Goal: Find contact information: Obtain details needed to contact an individual or organization

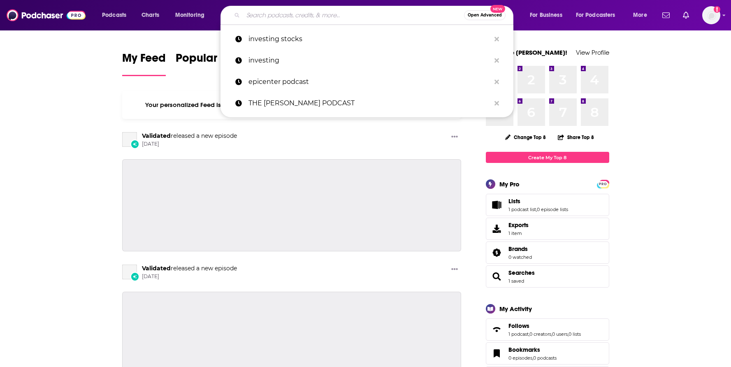
click at [312, 14] on input "Search podcasts, credits, & more..." at bounding box center [353, 15] width 221 height 13
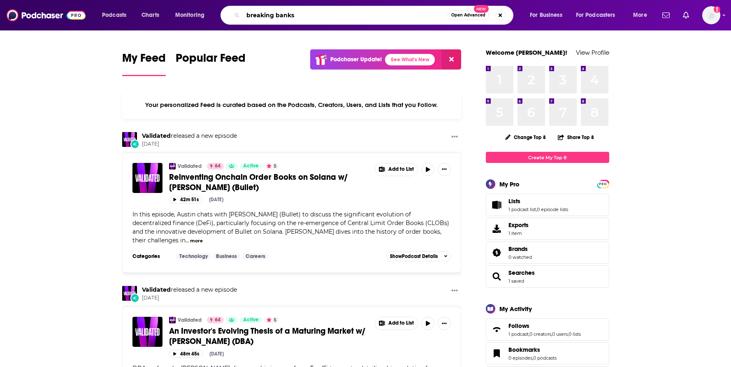
type input "breaking banks"
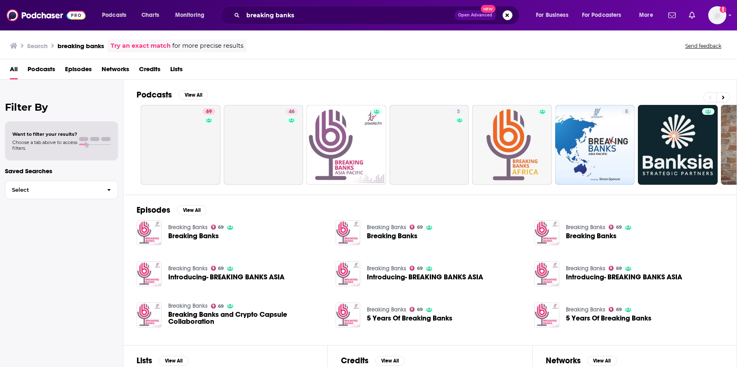
click at [191, 236] on span "Breaking Banks" at bounding box center [193, 235] width 51 height 7
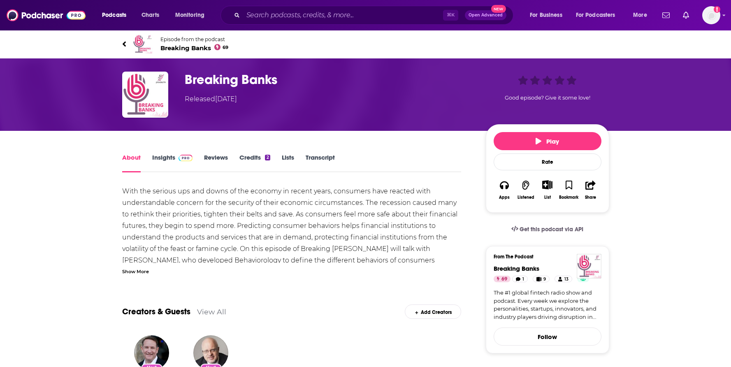
click at [167, 159] on link "Insights" at bounding box center [172, 162] width 41 height 19
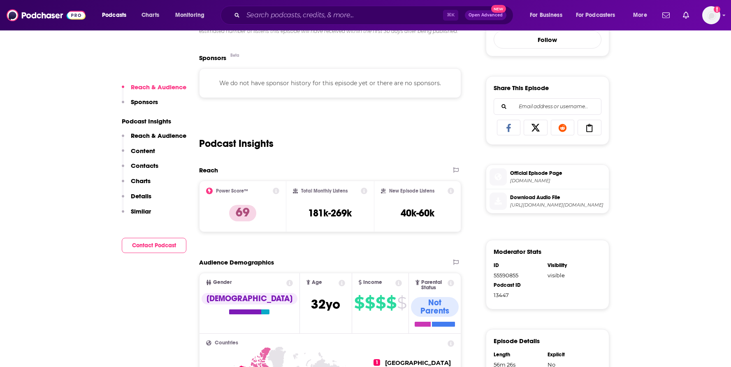
click at [153, 161] on button "Content" at bounding box center [138, 154] width 33 height 15
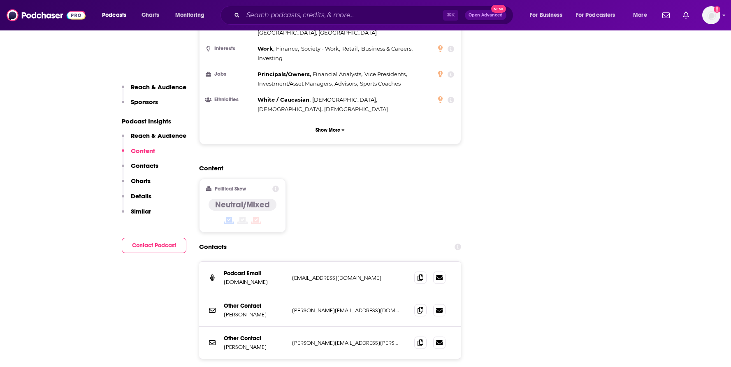
scroll to position [752, 0]
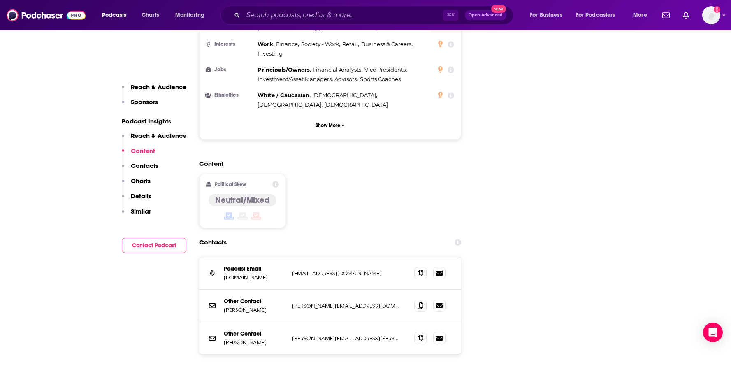
click at [327, 24] on div "⌘ K Open Advanced New" at bounding box center [366, 15] width 293 height 19
click at [326, 19] on input "Search podcasts, credits, & more..." at bounding box center [343, 15] width 200 height 13
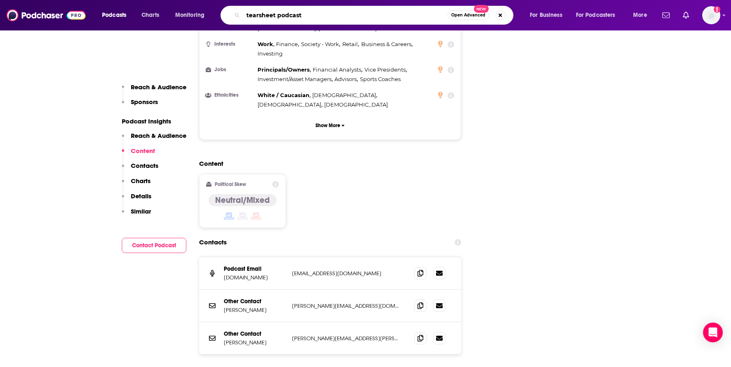
type input "tearsheet podcast"
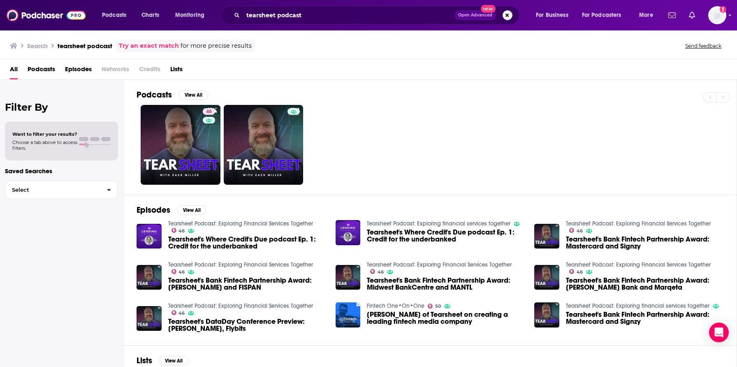
click at [230, 220] on link "Tearsheet Podcast: Exploring Financial Services Together" at bounding box center [240, 223] width 145 height 7
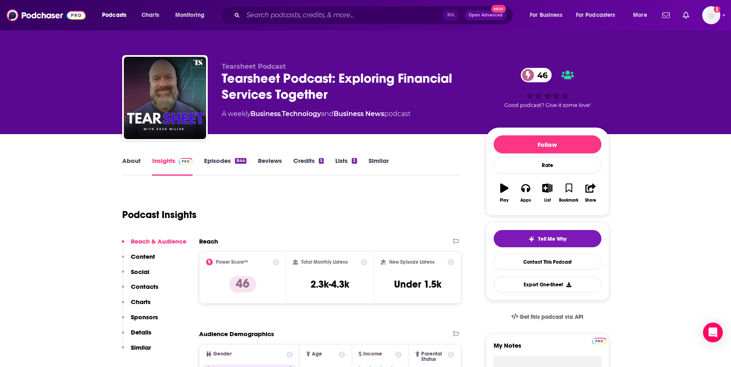
click at [220, 164] on link "Episodes 844" at bounding box center [225, 166] width 42 height 19
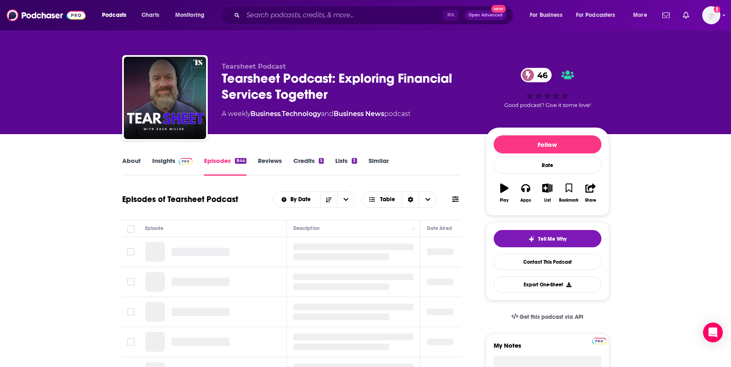
click at [133, 162] on link "About" at bounding box center [131, 166] width 19 height 19
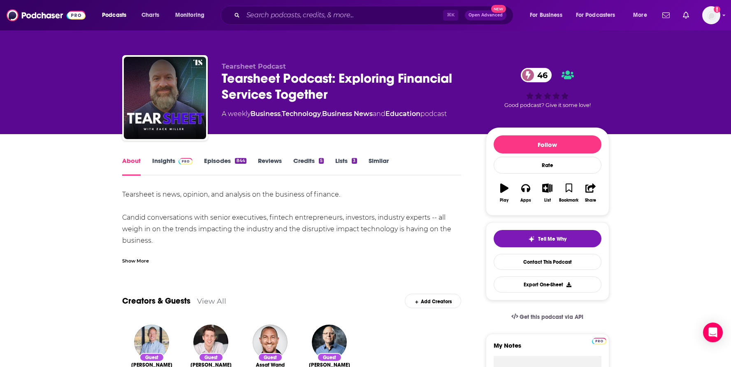
click at [156, 162] on link "Insights" at bounding box center [172, 166] width 41 height 19
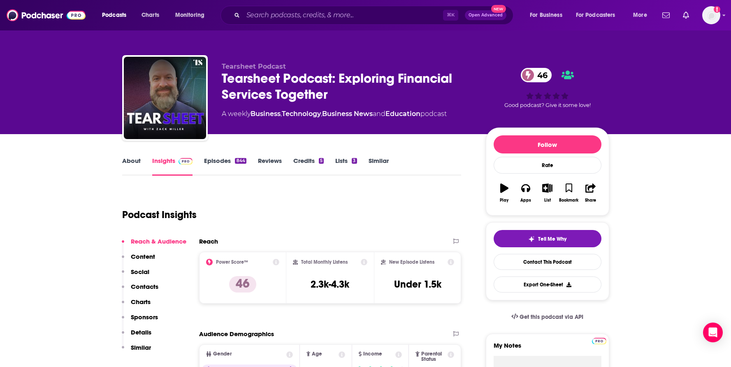
click at [153, 283] on p "Contacts" at bounding box center [145, 287] width 28 height 8
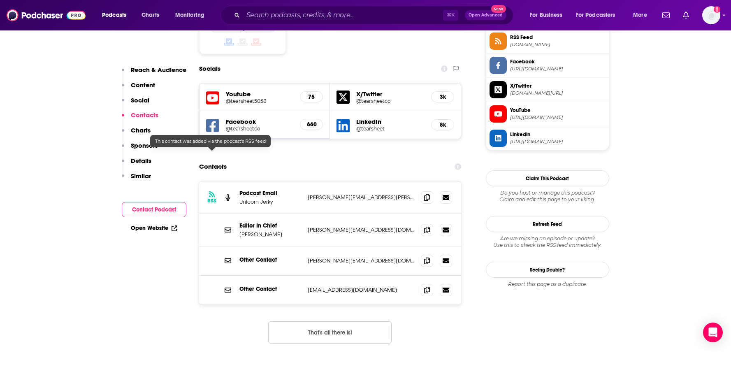
scroll to position [697, 0]
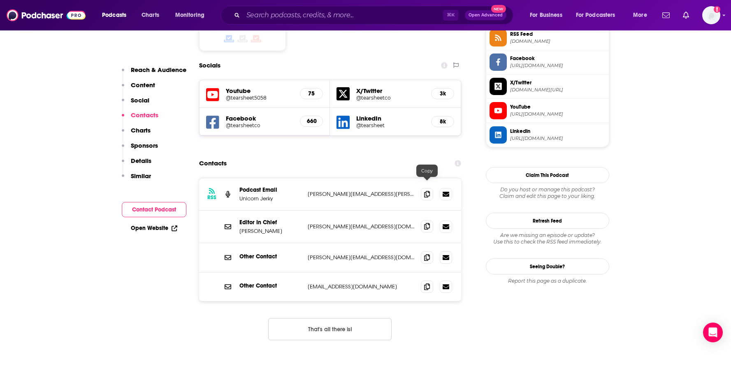
click at [423, 220] on span at bounding box center [427, 226] width 12 height 12
click at [427, 223] on icon at bounding box center [427, 226] width 6 height 7
click at [315, 254] on p "aaron@tearsheet.co" at bounding box center [361, 257] width 107 height 7
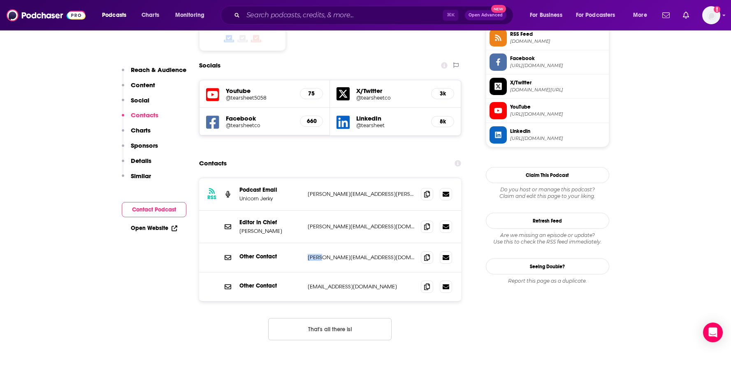
click at [315, 254] on p "aaron@tearsheet.co" at bounding box center [361, 257] width 107 height 7
copy div "aaron@tearsheet.co aaron@tearsheet.co"
click at [430, 220] on span at bounding box center [427, 226] width 12 height 12
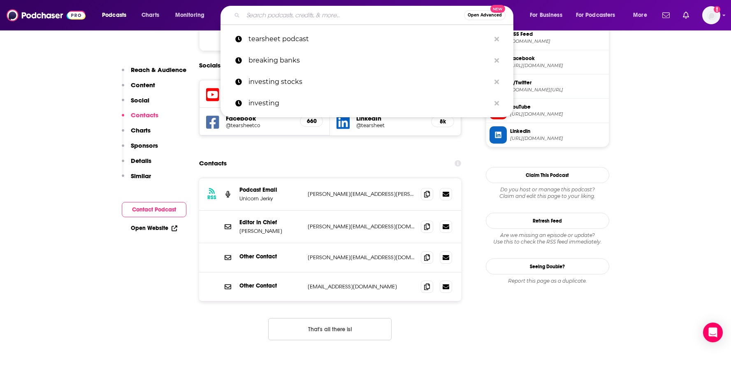
click at [288, 17] on input "Search podcasts, credits, & more..." at bounding box center [353, 15] width 221 height 13
paste input "Follow The Money (FTM Weekly)"
type input "Follow The Money (FTM Weekly)"
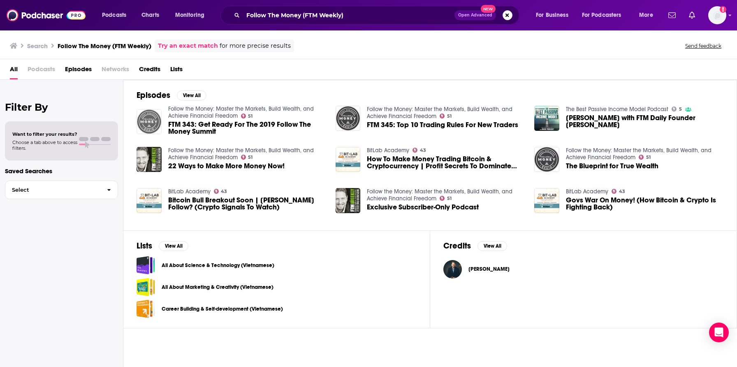
click at [149, 119] on img "FTM 343: Get Ready For The 2019 Follow The Money Summit" at bounding box center [149, 121] width 25 height 25
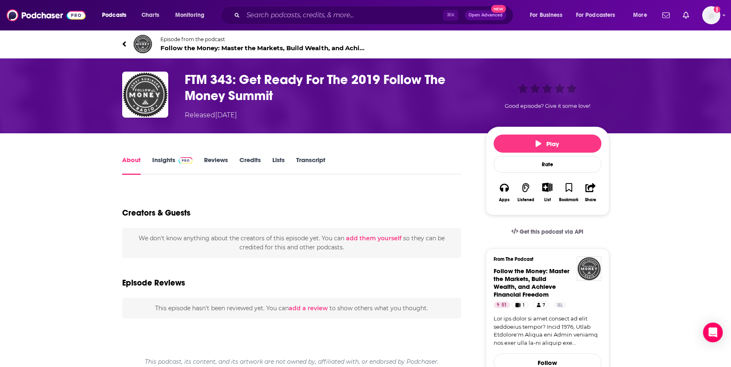
type input "https://www.podchaser.com/podcasts/follow-the-money-master-the-ma-27856/episode…"
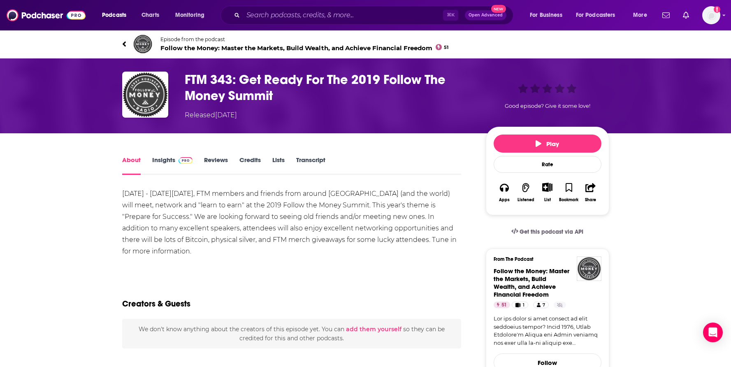
drag, startPoint x: 225, startPoint y: 197, endPoint x: 234, endPoint y: 253, distance: 56.7
click at [234, 253] on div "May 29, 2019 - This Friday, May 31, FTM members and friends from around America…" at bounding box center [291, 222] width 339 height 69
click at [173, 159] on link "Insights" at bounding box center [172, 165] width 41 height 19
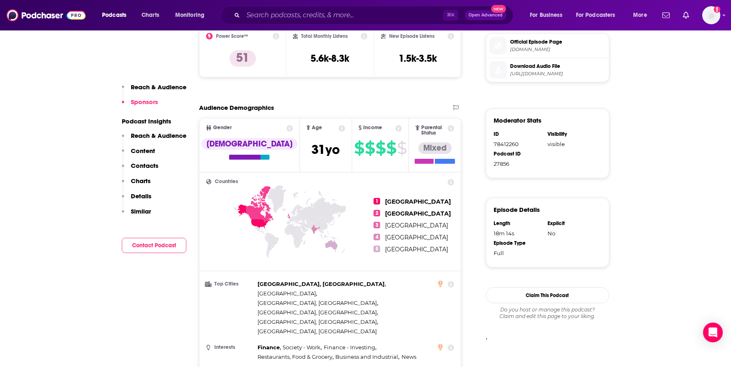
scroll to position [616, 0]
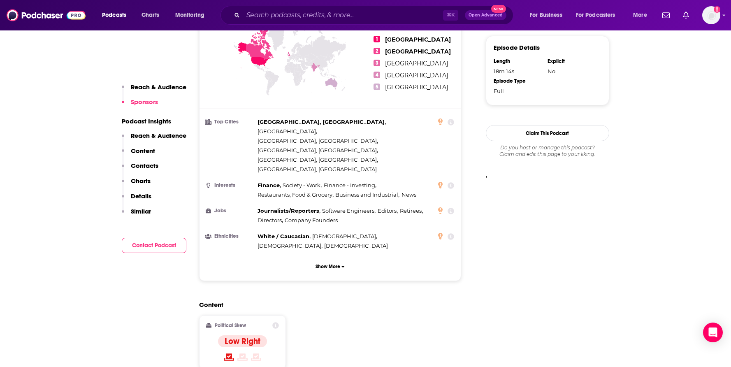
click at [130, 165] on button "Contacts" at bounding box center [140, 169] width 37 height 15
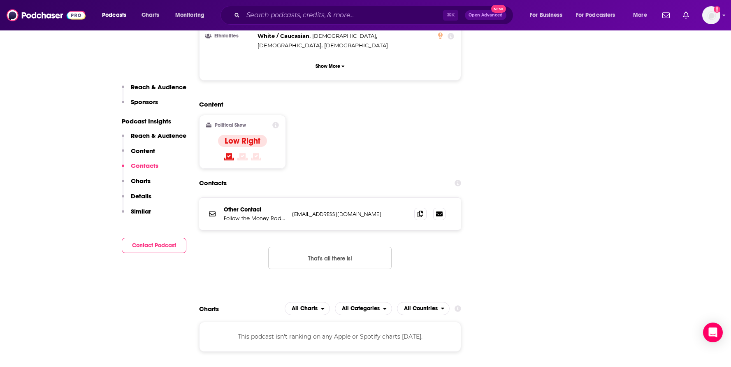
scroll to position [827, 0]
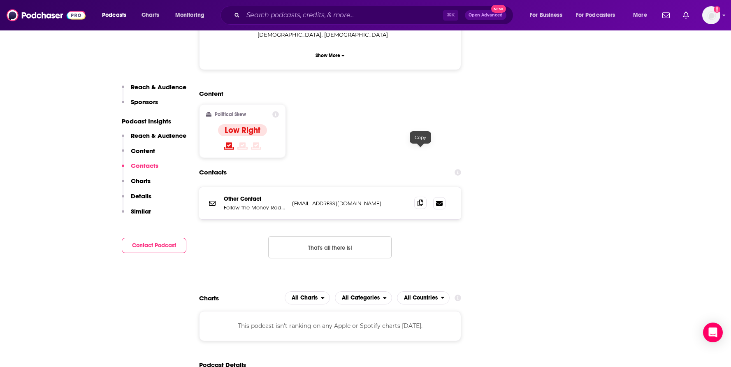
click at [422, 199] on icon at bounding box center [420, 202] width 6 height 7
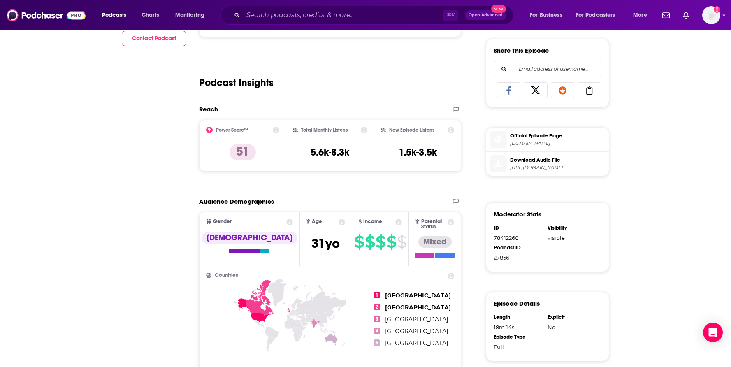
scroll to position [0, 0]
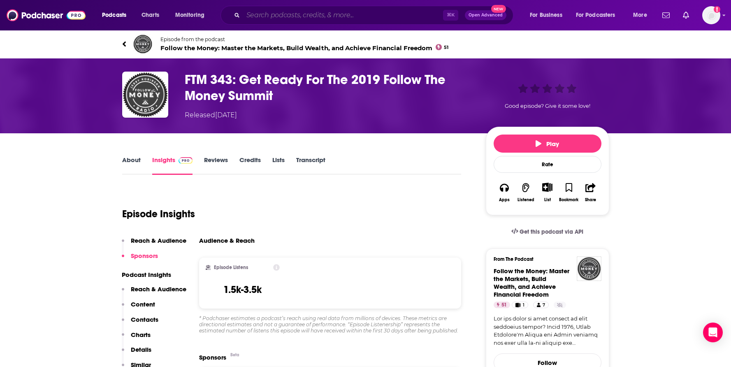
click at [351, 13] on input "Search podcasts, credits, & more..." at bounding box center [343, 15] width 200 height 13
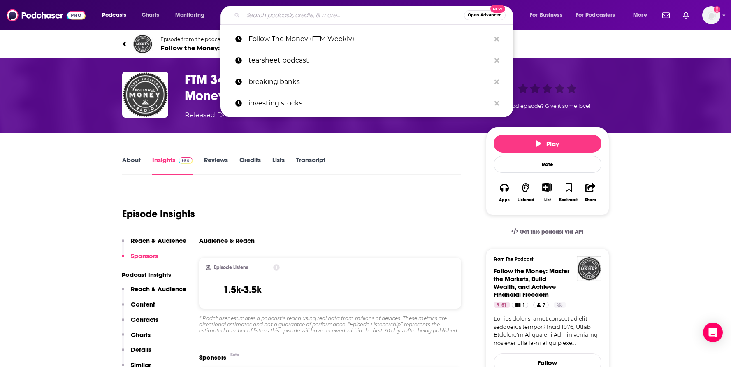
paste input "FT’s Unhedged"
type input "FT’s Unhedged"
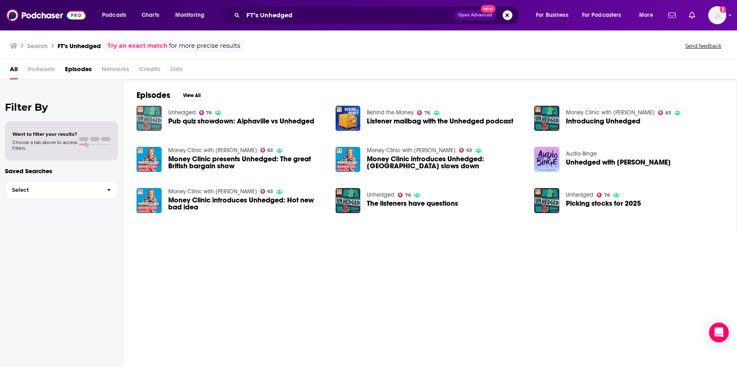
click at [149, 121] on img "Pub quiz showdown: Alphaville vs Unhedged" at bounding box center [149, 118] width 25 height 25
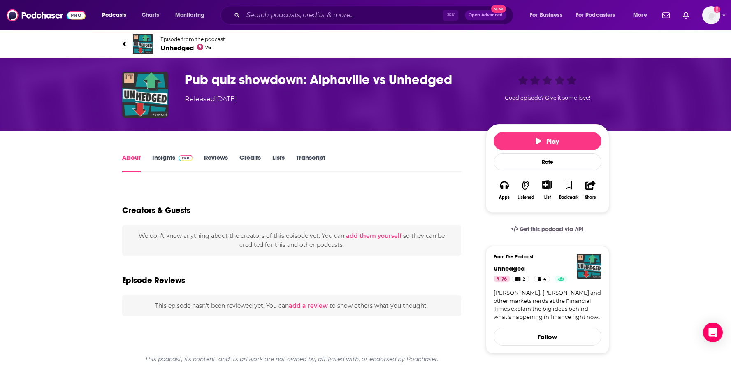
click at [165, 155] on link "Insights" at bounding box center [172, 162] width 41 height 19
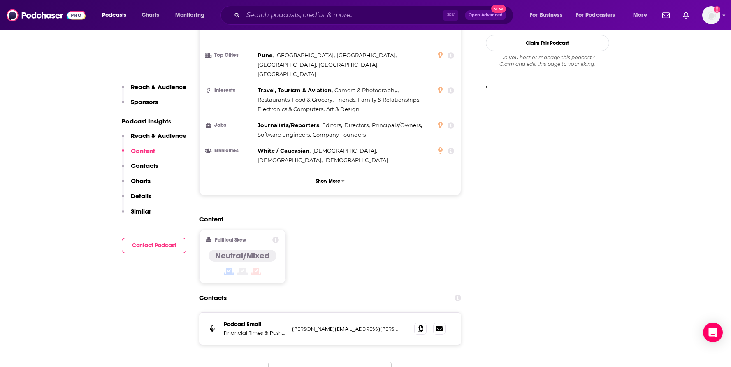
scroll to position [727, 0]
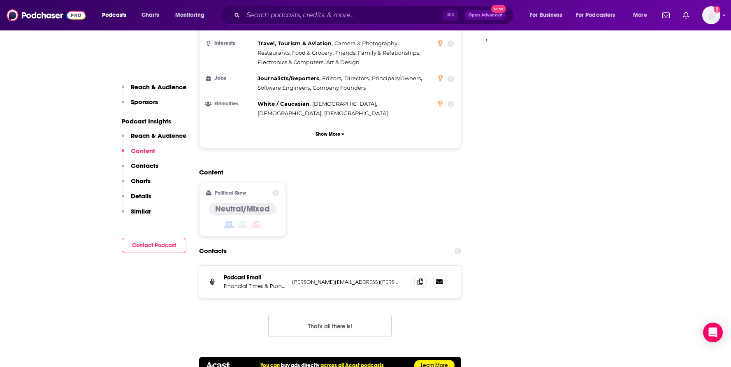
click at [140, 162] on button "Content" at bounding box center [138, 154] width 33 height 15
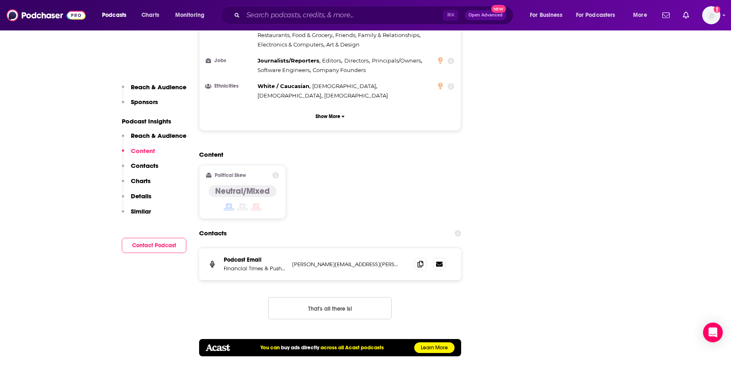
scroll to position [752, 0]
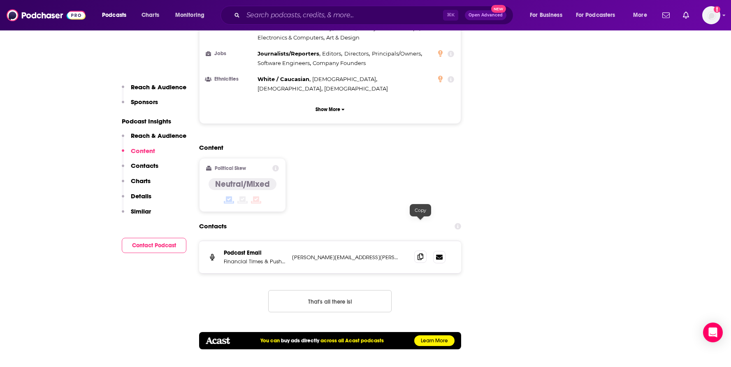
click at [420, 253] on icon at bounding box center [420, 256] width 6 height 7
click at [333, 15] on input "Search podcasts, credits, & more..." at bounding box center [343, 15] width 200 height 13
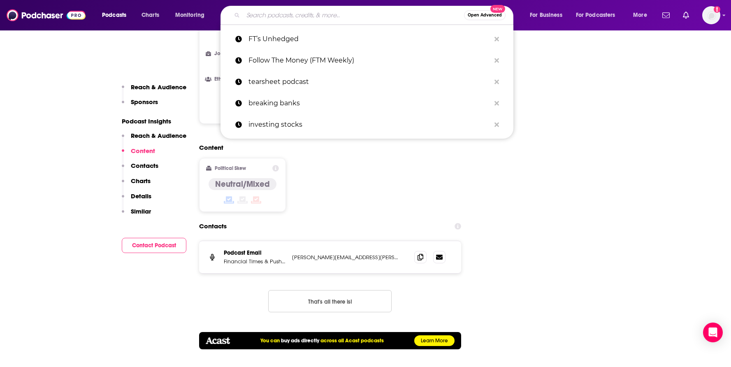
paste input "Thoughts on the Market by Morgan Stanley"
type input "Thoughts on the Market by Morgan Stanley"
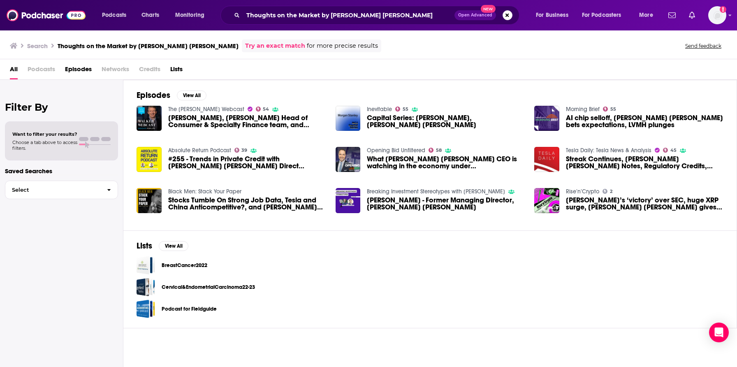
click at [80, 72] on span "Episodes" at bounding box center [78, 71] width 27 height 17
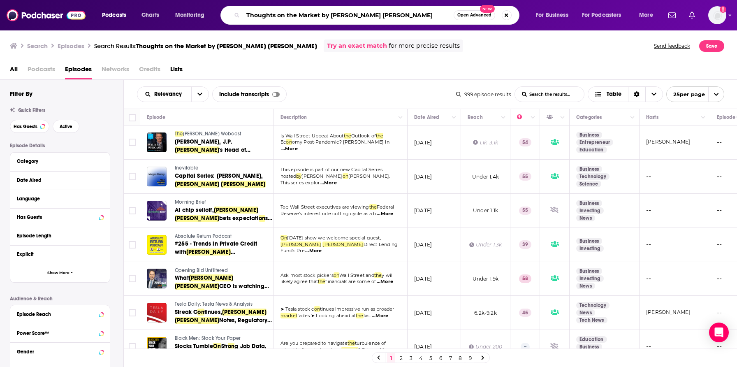
drag, startPoint x: 323, startPoint y: 17, endPoint x: 399, endPoint y: 16, distance: 75.7
click at [399, 16] on input "Thoughts on the Market by Morgan Stanley" at bounding box center [348, 15] width 211 height 13
type input "Thoughts on the Market"
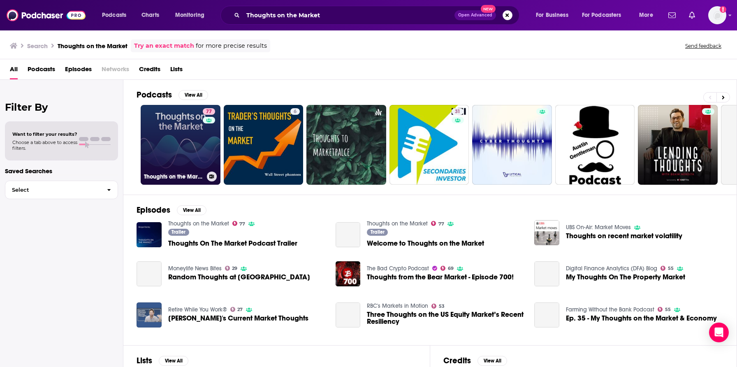
click at [170, 160] on link "77 Thoughts on the Market" at bounding box center [181, 145] width 80 height 80
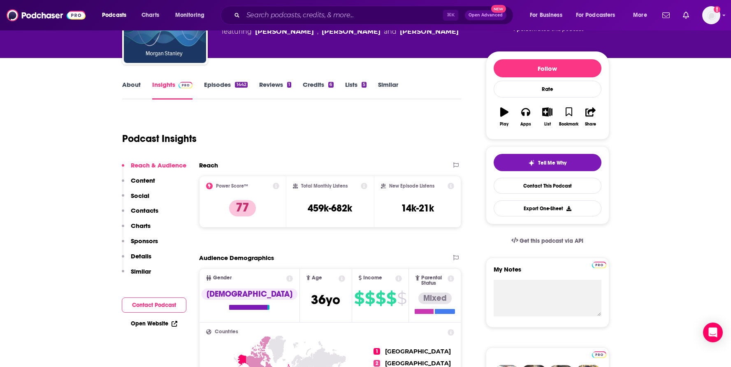
click at [143, 212] on p "Contacts" at bounding box center [145, 210] width 28 height 8
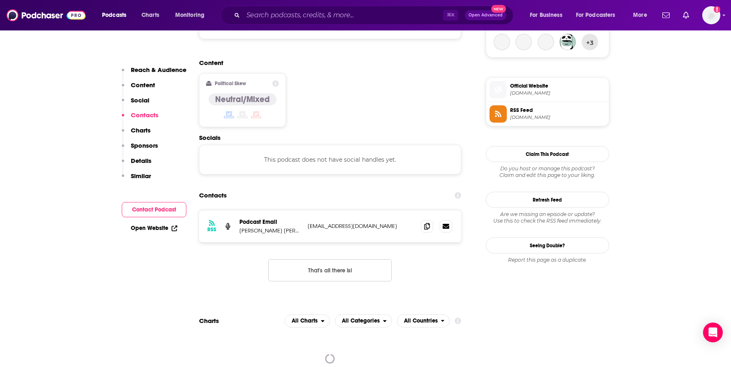
scroll to position [653, 0]
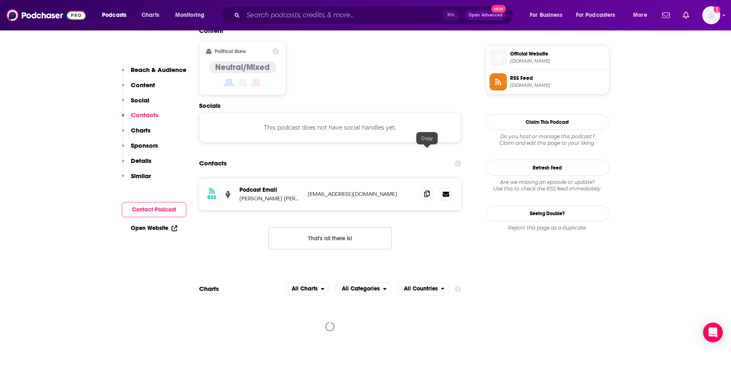
click at [429, 190] on icon at bounding box center [427, 193] width 6 height 7
drag, startPoint x: 388, startPoint y: 155, endPoint x: 306, endPoint y: 153, distance: 81.5
click at [306, 178] on div "RSS Podcast Email Morgan Stanley at Work ourideas@morganstanley.com ourideas@mo…" at bounding box center [330, 194] width 262 height 32
copy p "ourideas@morganstanley.com"
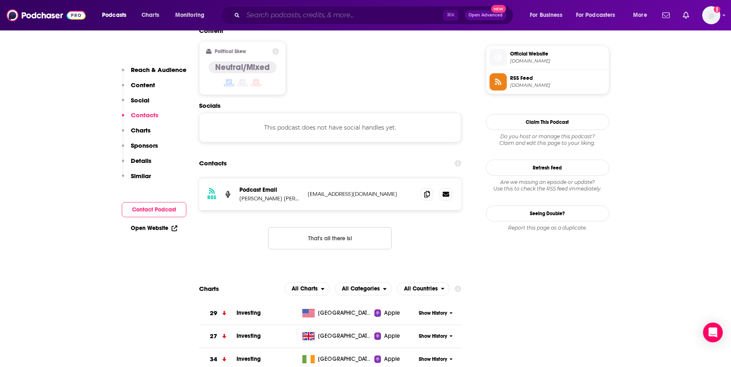
click at [274, 15] on input "Search podcasts, credits, & more..." at bounding box center [343, 15] width 200 height 13
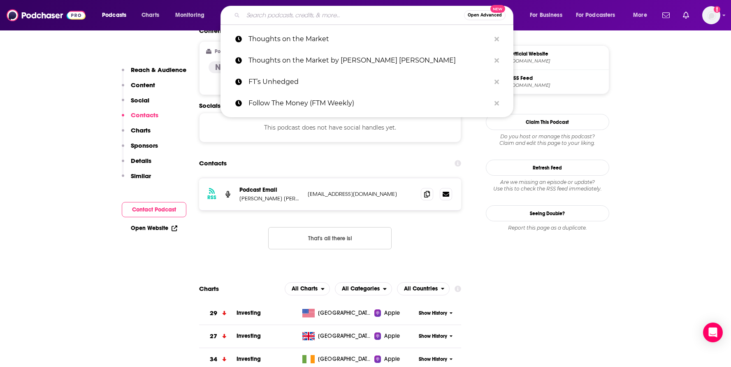
paste input "The Big View"
type input "The Big View"
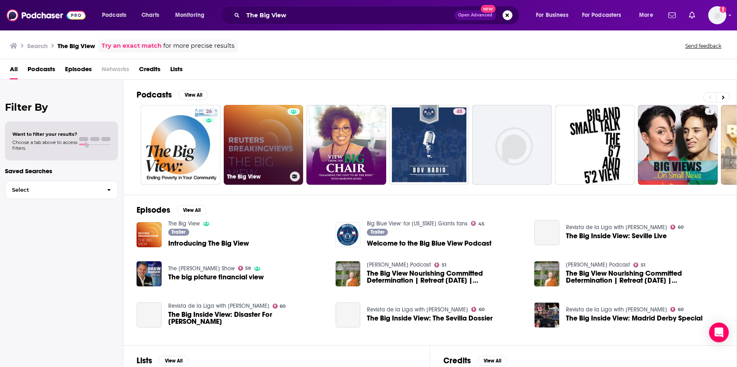
click at [273, 154] on link "The Big View" at bounding box center [264, 145] width 80 height 80
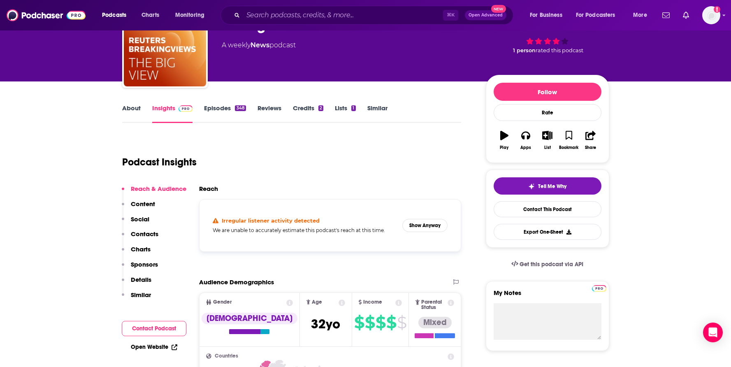
scroll to position [92, 0]
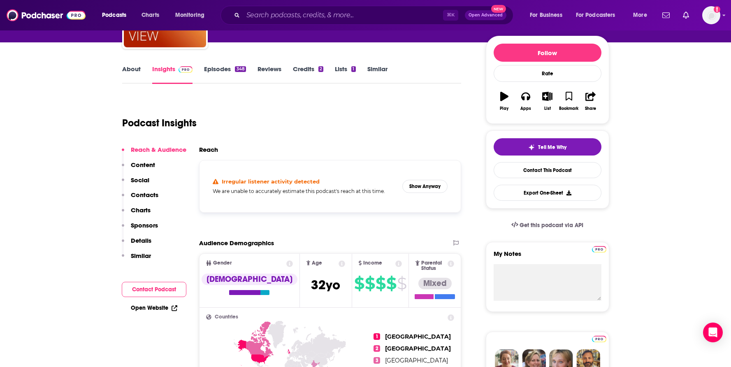
click at [158, 196] on div "Reach & Audience Content Social Contacts Charts Sponsors Details Similar" at bounding box center [154, 206] width 65 height 121
click at [148, 191] on p "Contacts" at bounding box center [145, 195] width 28 height 8
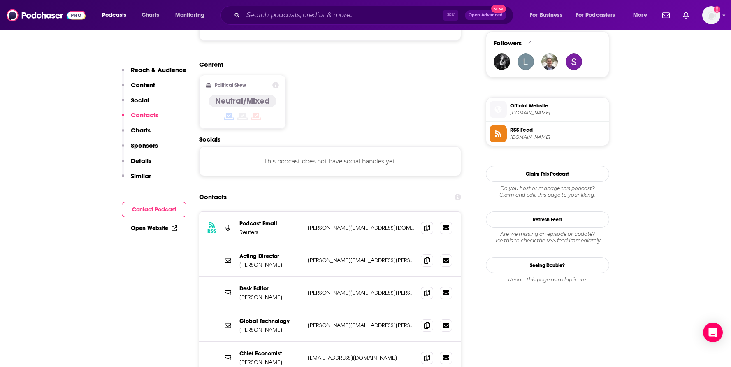
scroll to position [654, 0]
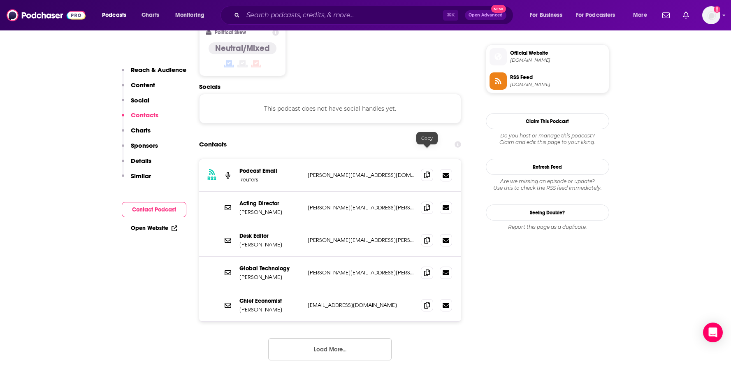
click at [430, 169] on span at bounding box center [427, 175] width 12 height 12
drag, startPoint x: 405, startPoint y: 156, endPoint x: 304, endPoint y: 151, distance: 101.7
click at [304, 159] on div "RSS Podcast Email Reuters daniele.vilella@thomsonreuters.com daniele.vilella@th…" at bounding box center [330, 175] width 262 height 32
copy div "Reuters daniele.vilella@thomsonreuters.com"
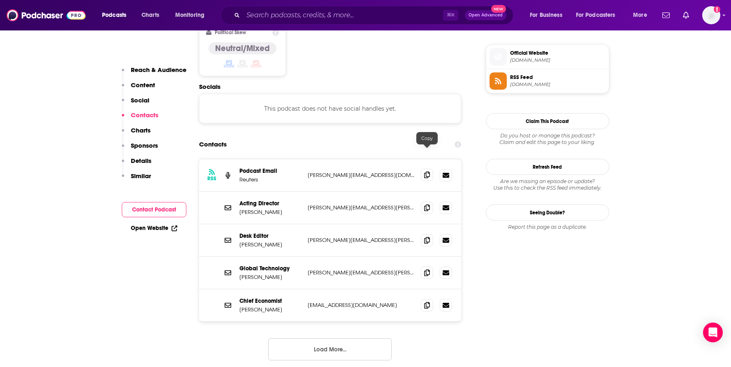
click at [428, 172] on icon at bounding box center [427, 175] width 6 height 7
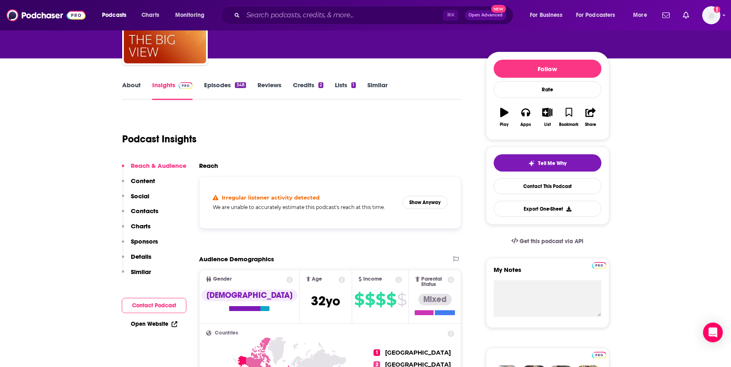
scroll to position [16, 0]
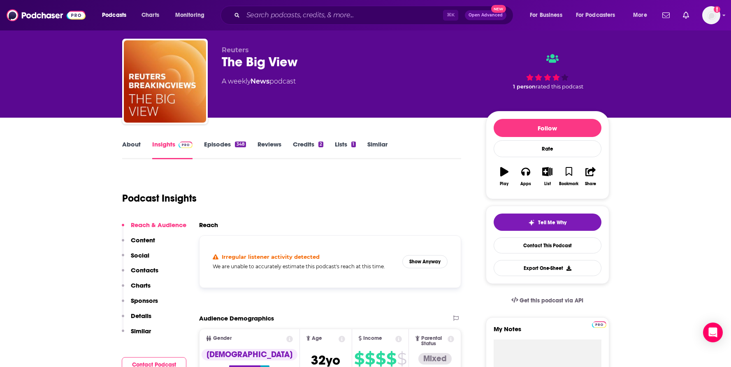
click at [126, 144] on link "About" at bounding box center [131, 149] width 19 height 19
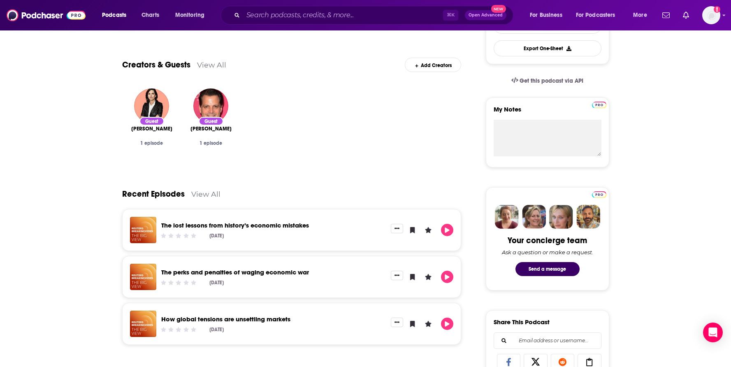
scroll to position [410, 0]
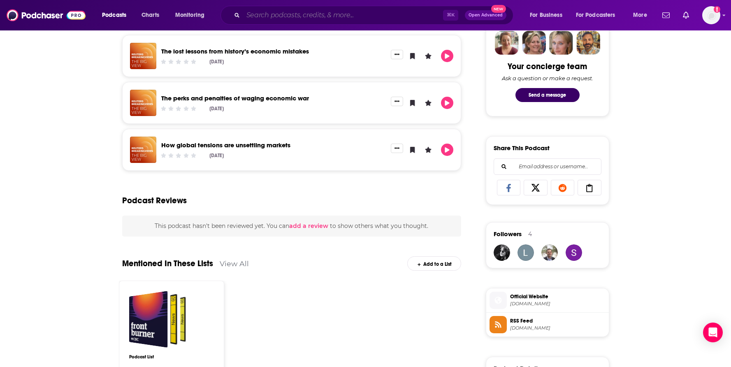
click at [270, 16] on input "Search podcasts, credits, & more..." at bounding box center [343, 15] width 200 height 13
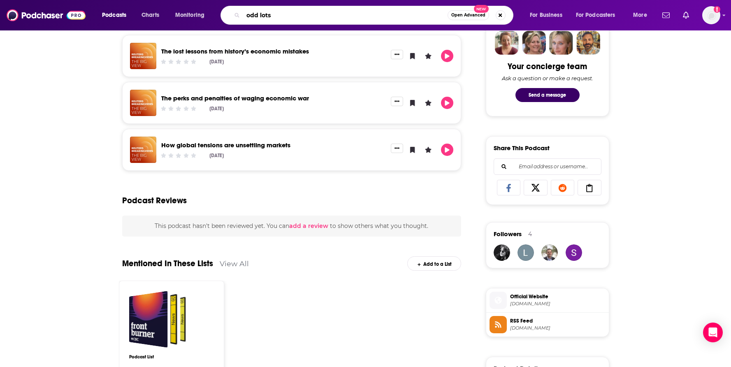
type input "odd lots"
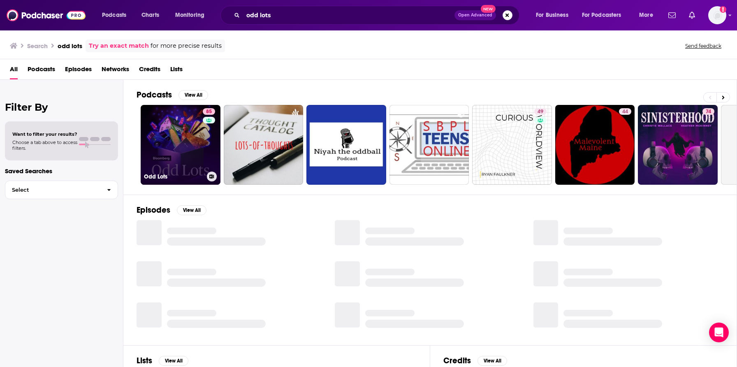
click at [160, 156] on link "85 Odd Lots" at bounding box center [181, 145] width 80 height 80
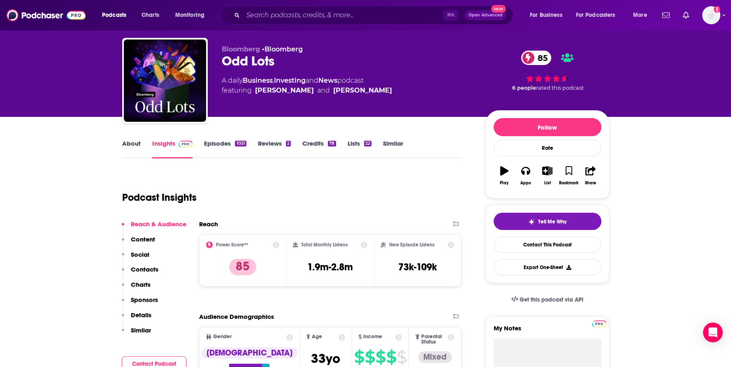
click at [148, 273] on button "Contacts" at bounding box center [140, 272] width 37 height 15
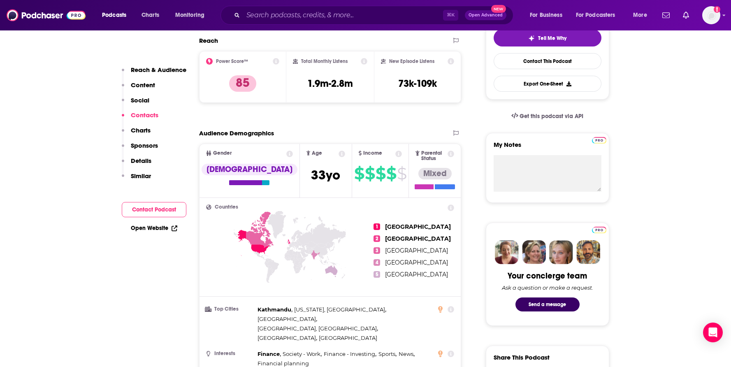
scroll to position [708, 0]
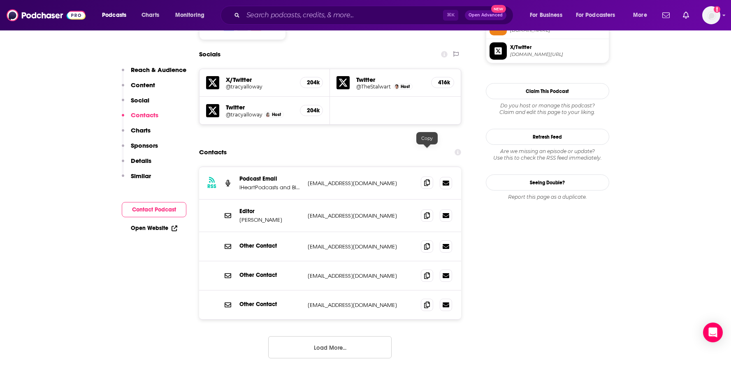
click at [424, 176] on span at bounding box center [427, 182] width 12 height 12
drag, startPoint x: 345, startPoint y: 150, endPoint x: 305, endPoint y: 153, distance: 39.7
click at [305, 167] on div "RSS Podcast Email iHeartPodcasts and Bloomberg mhenriksso10@bloomberg.net mhenr…" at bounding box center [330, 183] width 262 height 32
copy p "mhenriksso10@bloomberg.net"
click at [357, 180] on p "mhenriksso10@bloomberg.net" at bounding box center [361, 183] width 107 height 7
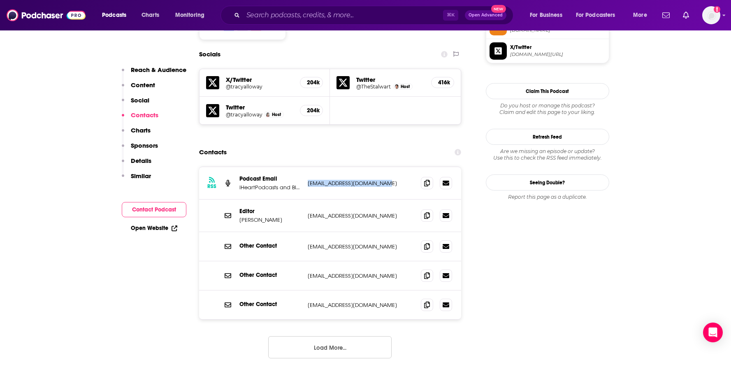
drag, startPoint x: 389, startPoint y: 151, endPoint x: 306, endPoint y: 153, distance: 83.1
click at [306, 167] on div "RSS Podcast Email iHeartPodcasts and Bloomberg mhenriksso10@bloomberg.net mhenr…" at bounding box center [330, 183] width 262 height 32
copy p "mhenriksso10@bloomberg.net"
click at [430, 176] on span at bounding box center [427, 182] width 12 height 12
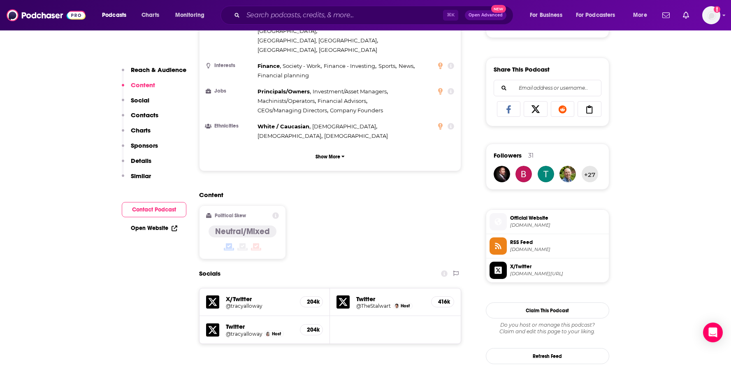
scroll to position [311, 0]
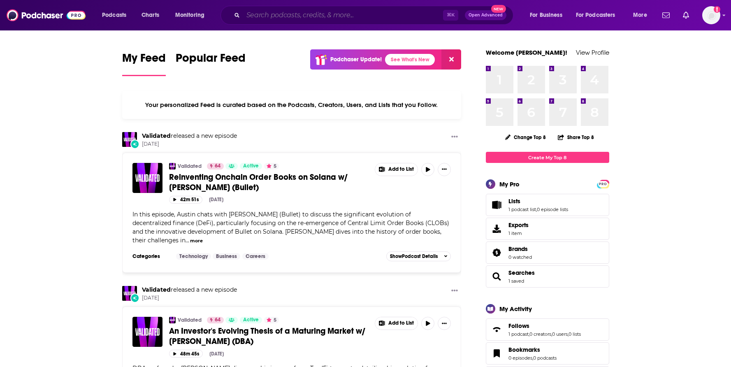
click at [324, 16] on input "Search podcasts, credits, & more..." at bounding box center [343, 15] width 200 height 13
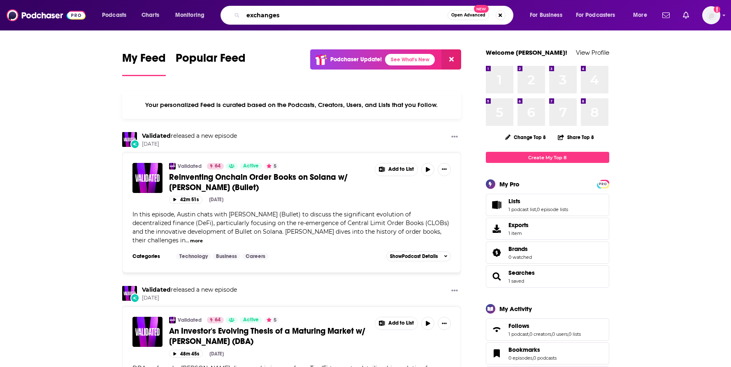
type input "exchanges"
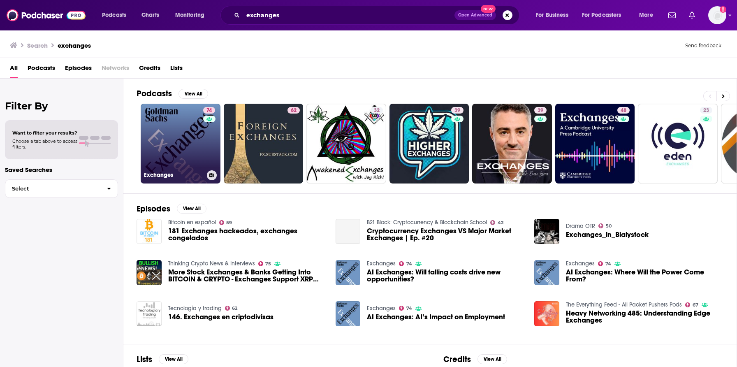
click at [177, 153] on link "74 Exchanges" at bounding box center [181, 144] width 80 height 80
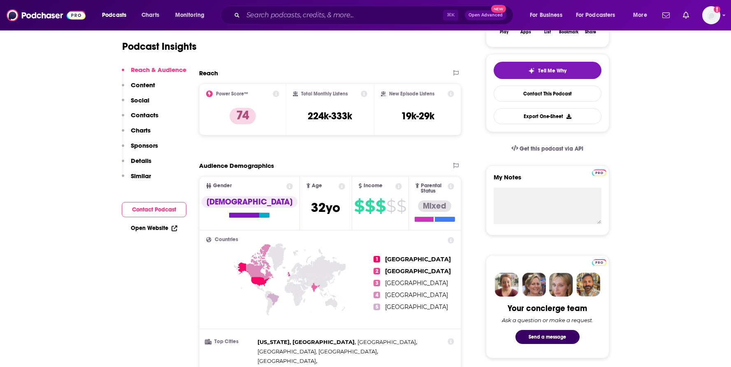
scroll to position [178, 0]
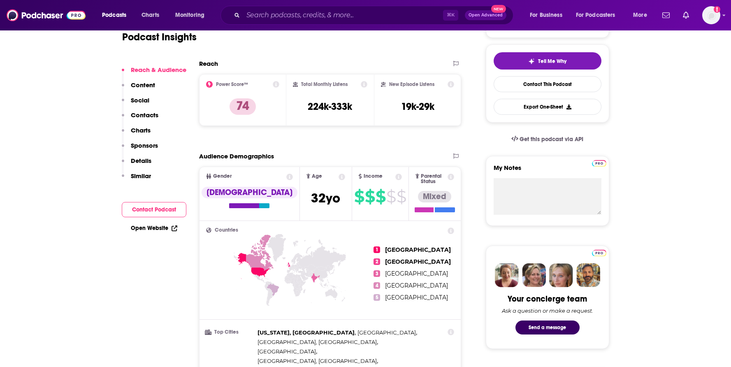
click at [151, 117] on p "Contacts" at bounding box center [145, 115] width 28 height 8
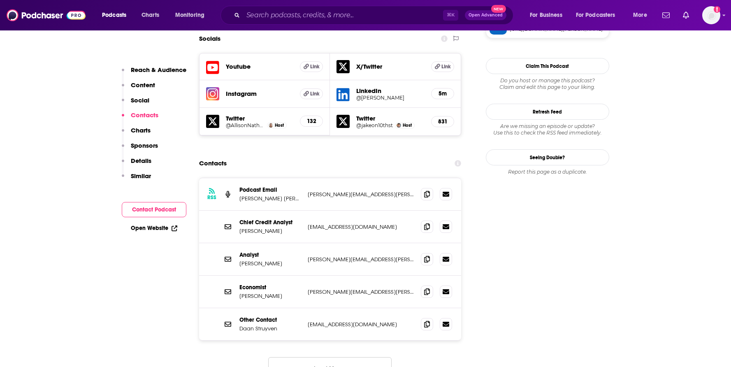
scroll to position [734, 0]
click at [428, 187] on span at bounding box center [427, 193] width 12 height 12
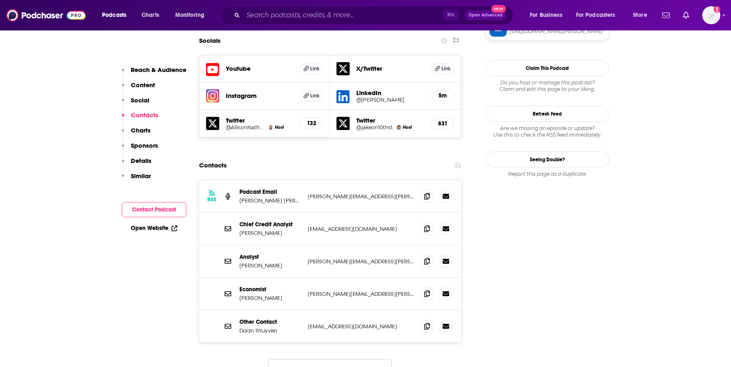
scroll to position [715, 0]
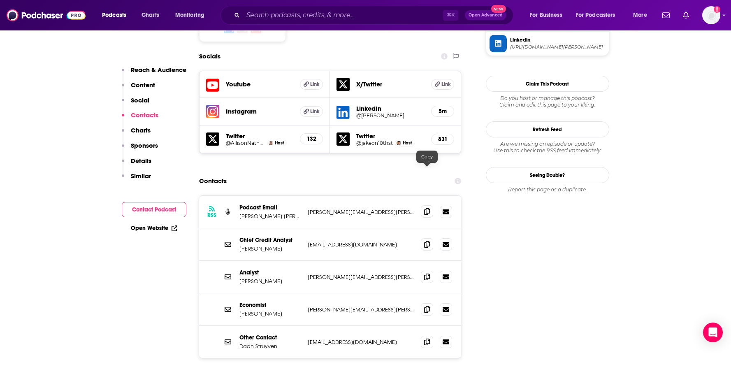
click at [427, 208] on icon at bounding box center [427, 211] width 6 height 7
click at [297, 18] on input "Search podcasts, credits, & more..." at bounding box center [343, 15] width 200 height 13
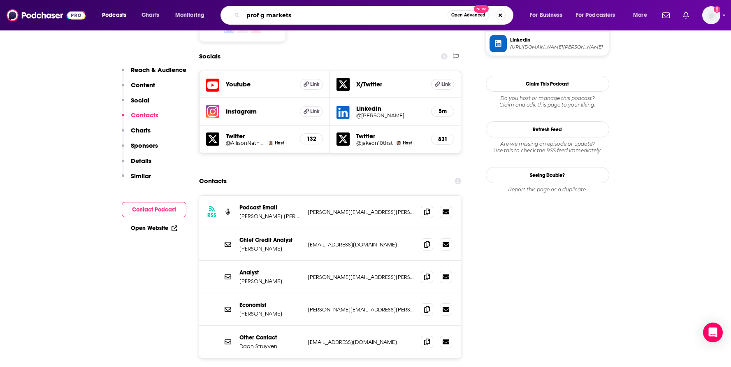
type input "prof g markets"
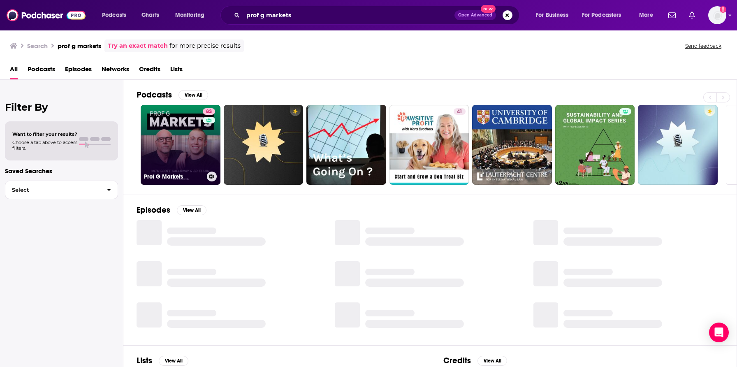
click at [160, 139] on link "83 Prof G Markets" at bounding box center [181, 145] width 80 height 80
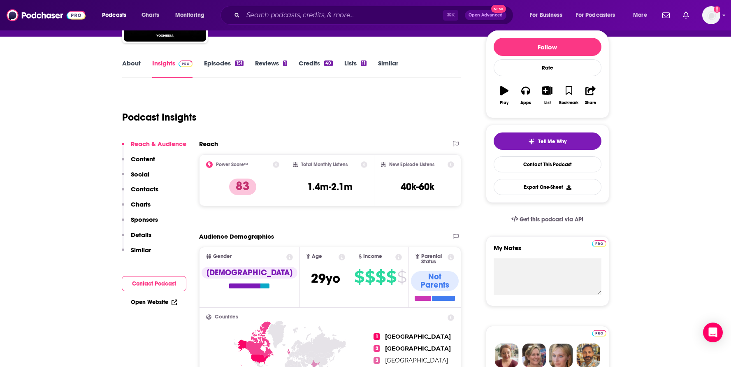
scroll to position [169, 0]
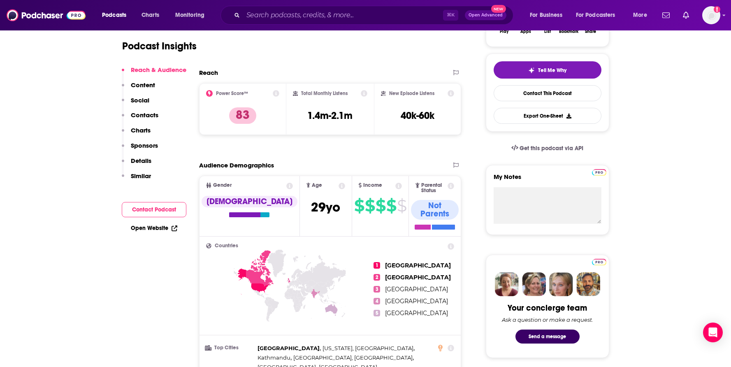
click at [148, 116] on p "Contacts" at bounding box center [145, 115] width 28 height 8
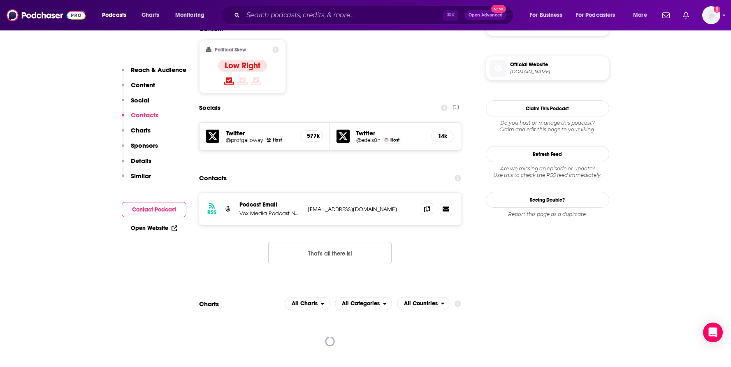
scroll to position [670, 0]
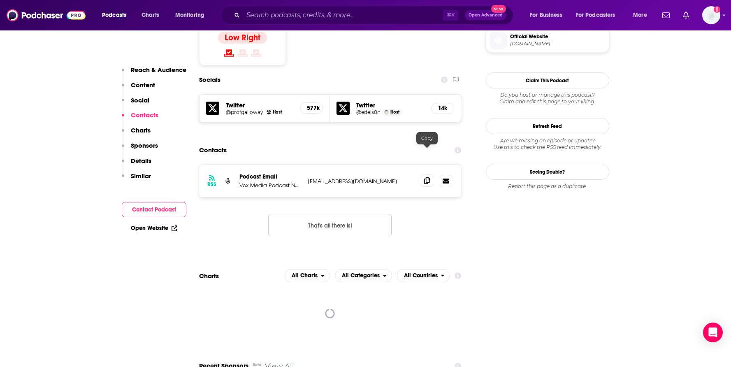
click at [429, 177] on icon at bounding box center [427, 180] width 6 height 7
click at [428, 177] on icon at bounding box center [427, 180] width 6 height 7
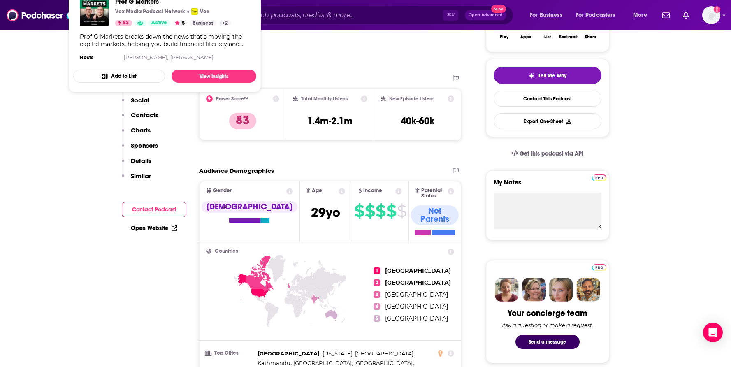
scroll to position [178, 0]
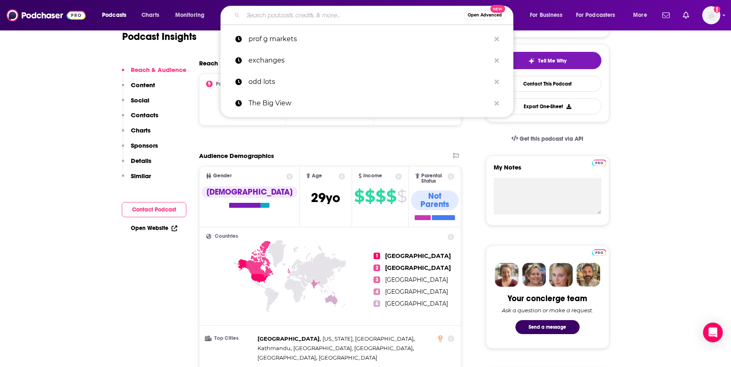
click at [268, 12] on input "Search podcasts, credits, & more..." at bounding box center [353, 15] width 221 height 13
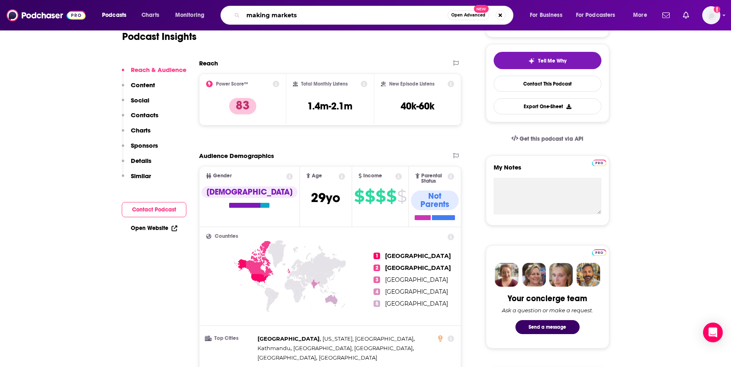
type input "making markets"
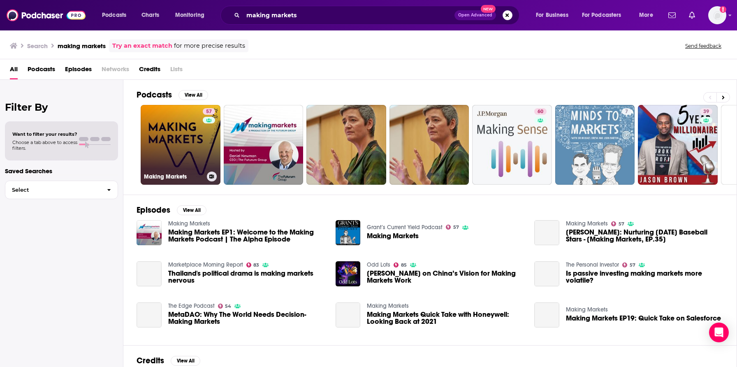
click at [197, 156] on link "57 Making Markets" at bounding box center [181, 145] width 80 height 80
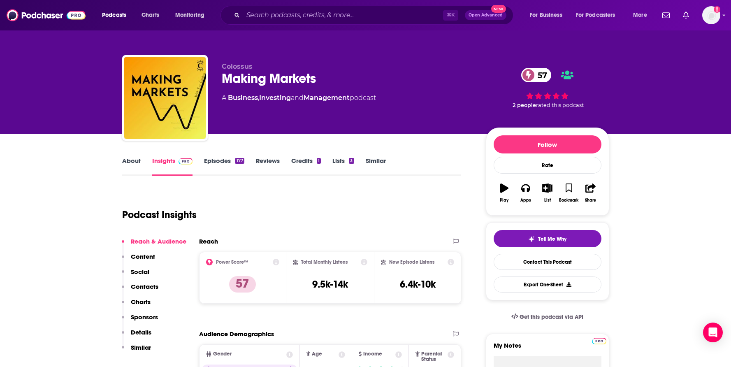
click at [133, 284] on p "Contacts" at bounding box center [145, 287] width 28 height 8
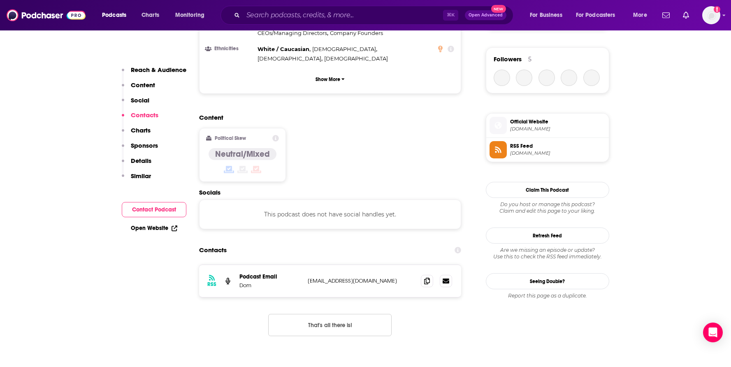
scroll to position [662, 0]
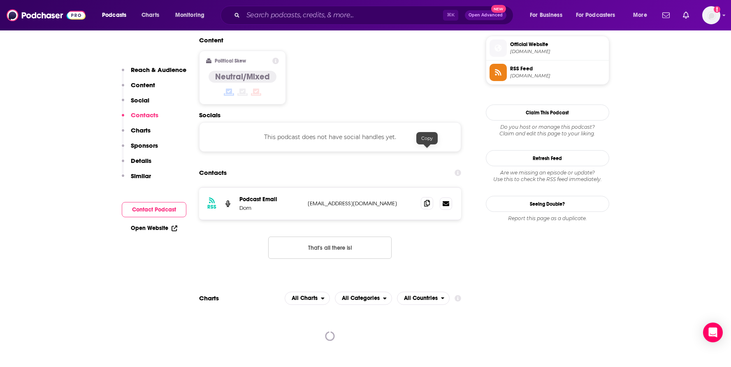
click at [426, 197] on span at bounding box center [427, 203] width 12 height 12
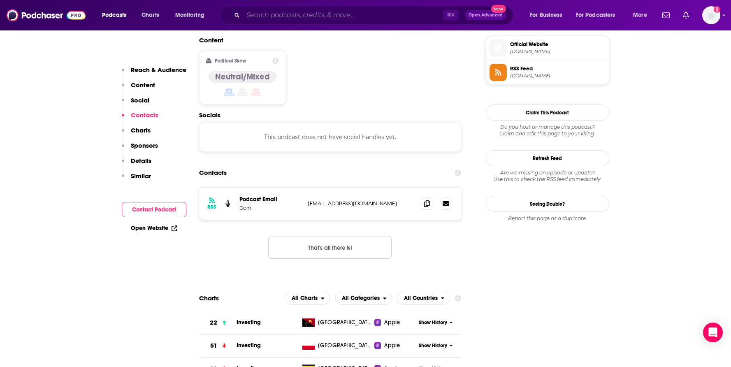
click at [373, 14] on input "Search podcasts, credits, & more..." at bounding box center [343, 15] width 200 height 13
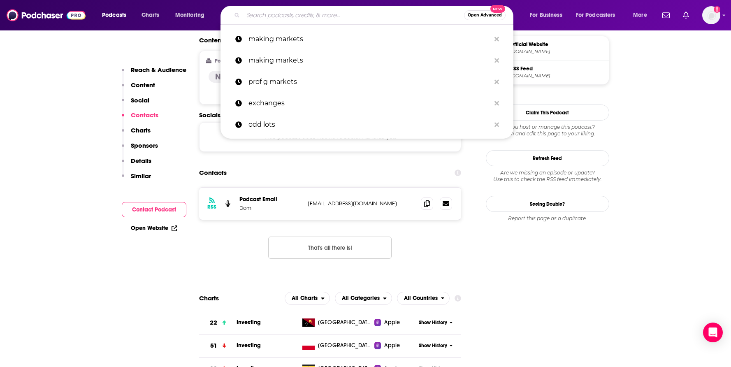
paste input "Barron's Streetwise"
type input "Barron's Streetwise"
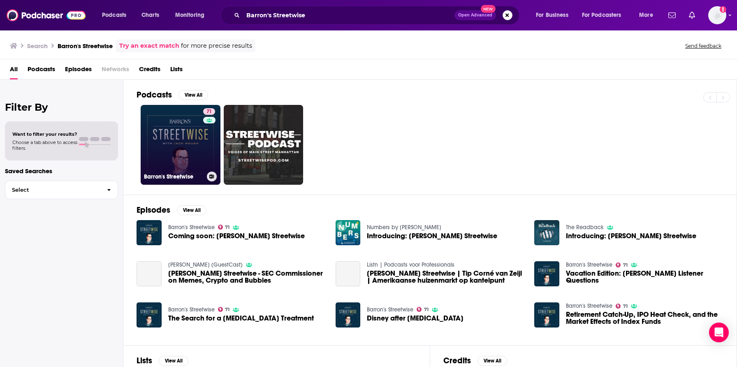
click at [198, 167] on link "71 [PERSON_NAME] Streetwise" at bounding box center [181, 145] width 80 height 80
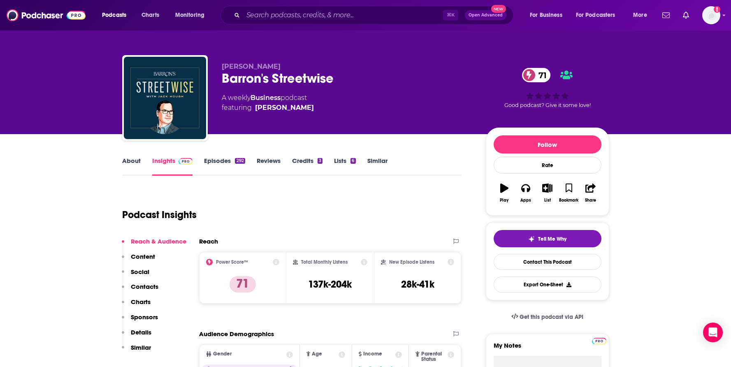
scroll to position [90, 0]
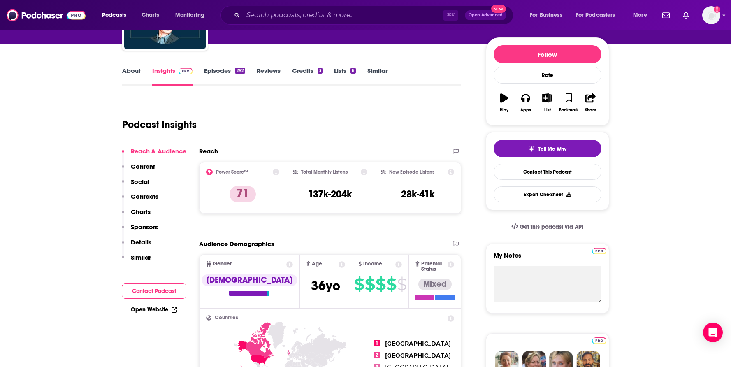
click at [159, 192] on div "Reach & Audience Content Social Contacts Charts Sponsors Details Similar" at bounding box center [154, 207] width 65 height 121
click at [151, 197] on p "Contacts" at bounding box center [145, 196] width 28 height 8
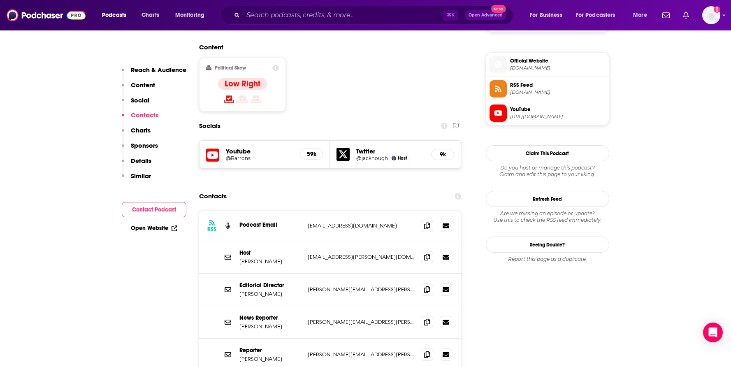
scroll to position [670, 0]
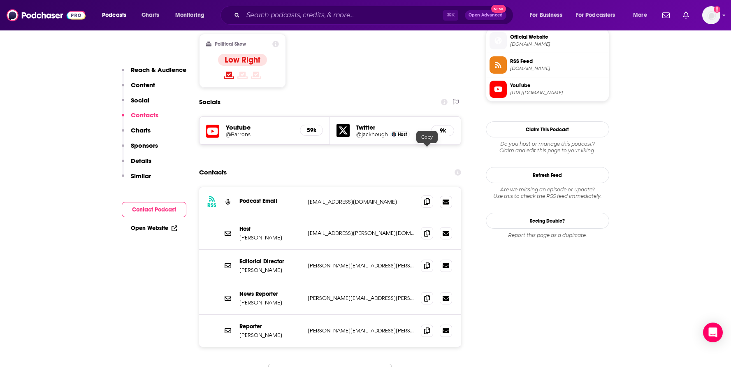
click at [421, 195] on span at bounding box center [427, 201] width 12 height 12
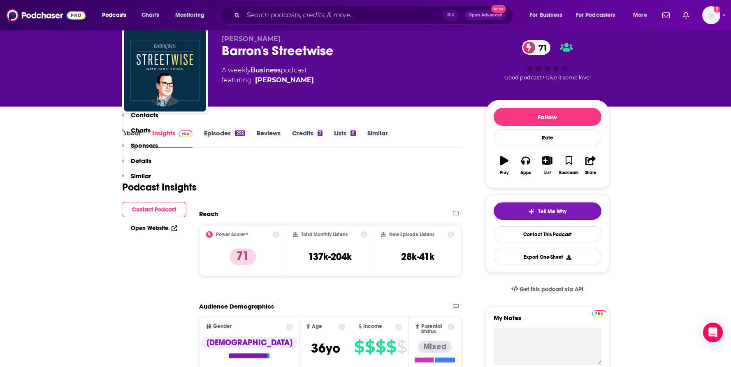
scroll to position [0, 0]
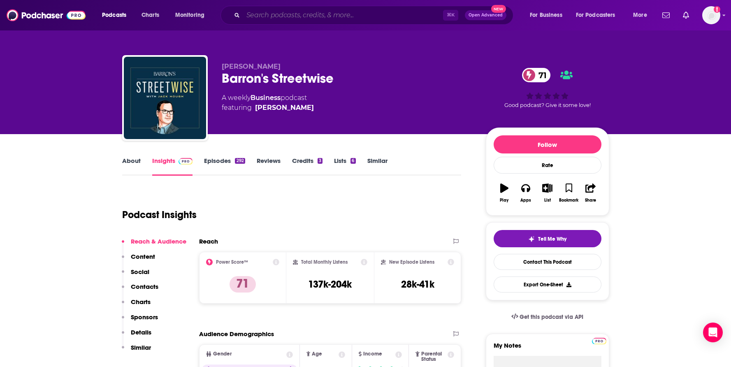
click at [261, 20] on input "Search podcasts, credits, & more..." at bounding box center [343, 15] width 200 height 13
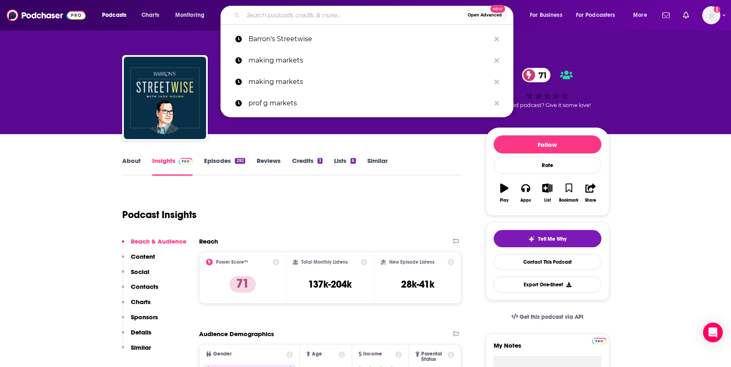
paste input "Market Maker"
type input "Market Maker"
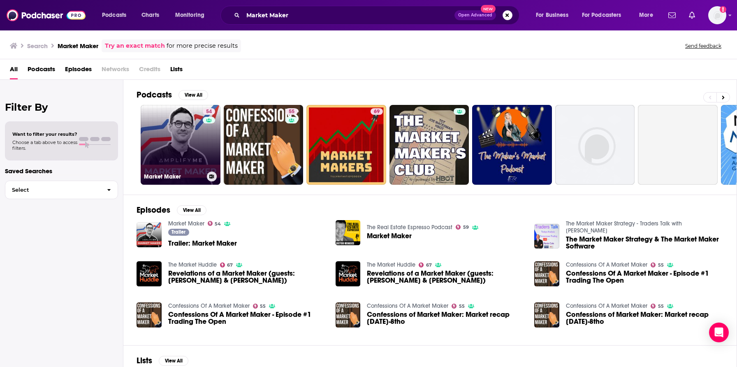
click at [178, 145] on link "54 Market Maker" at bounding box center [181, 145] width 80 height 80
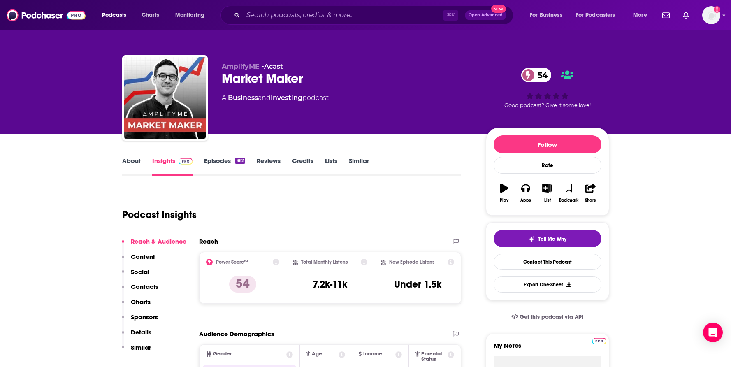
click at [145, 285] on p "Contacts" at bounding box center [145, 287] width 28 height 8
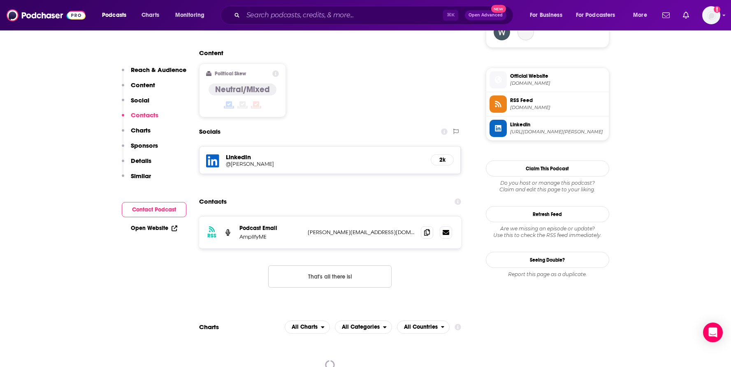
scroll to position [669, 0]
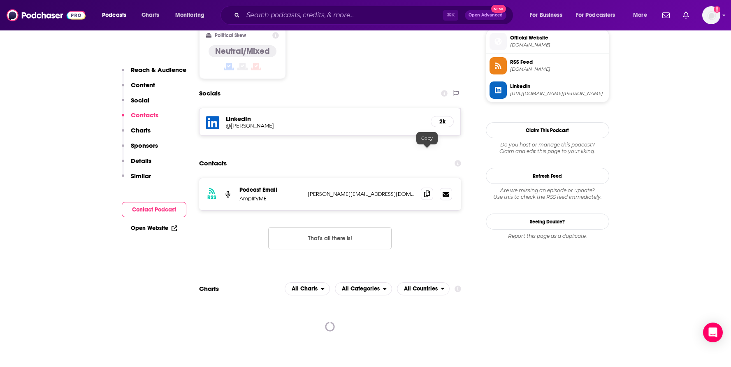
click at [425, 190] on icon at bounding box center [427, 193] width 6 height 7
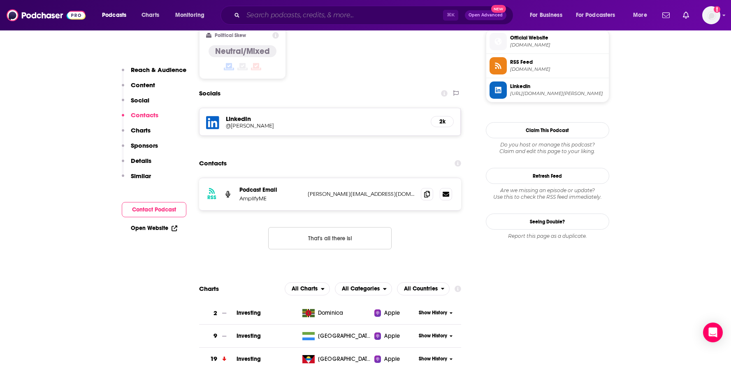
click at [305, 18] on input "Search podcasts, credits, & more..." at bounding box center [343, 15] width 200 height 13
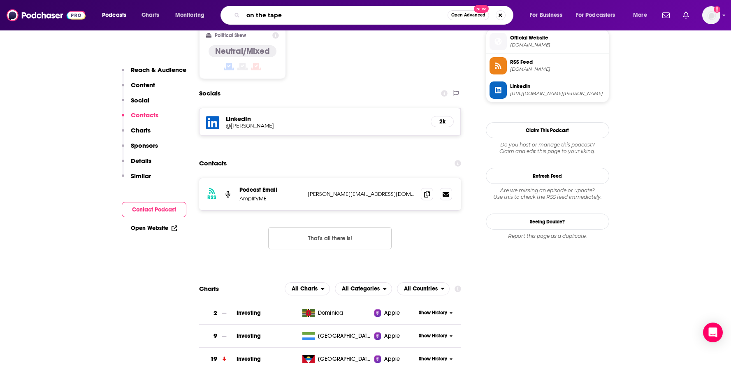
type input "on the tape"
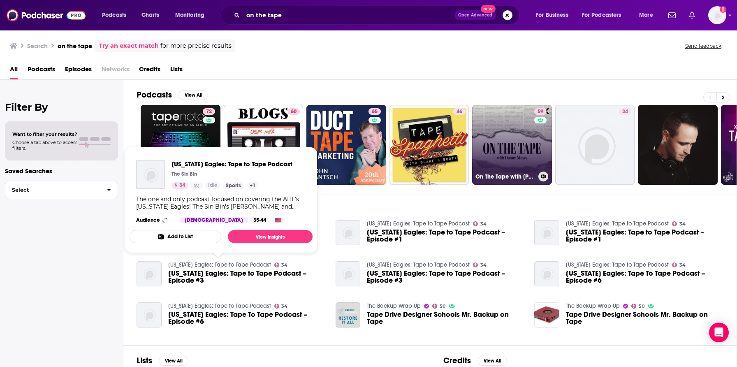
click at [494, 144] on link "59 On The Tape with [PERSON_NAME]" at bounding box center [512, 145] width 80 height 80
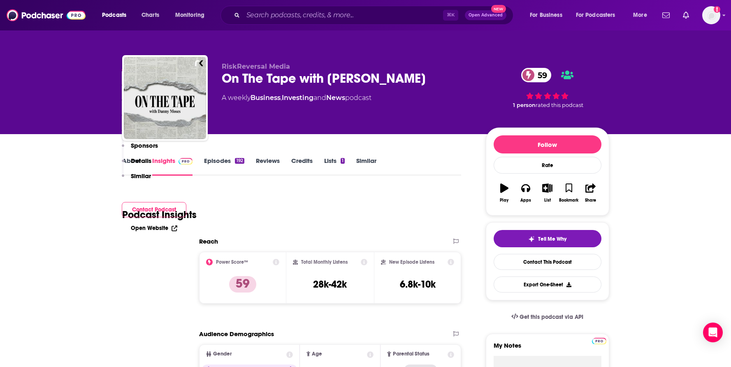
scroll to position [296, 0]
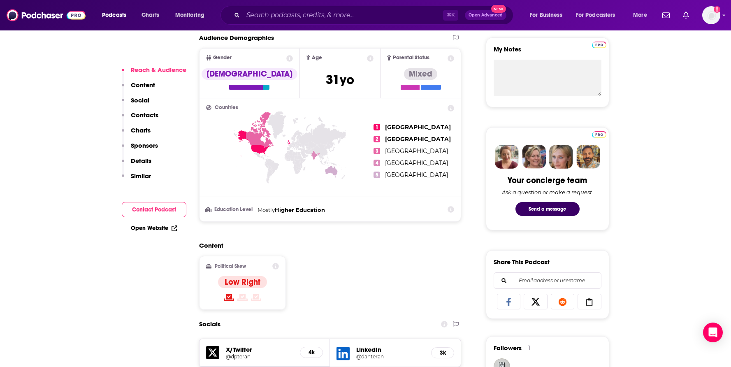
click at [155, 114] on p "Contacts" at bounding box center [145, 115] width 28 height 8
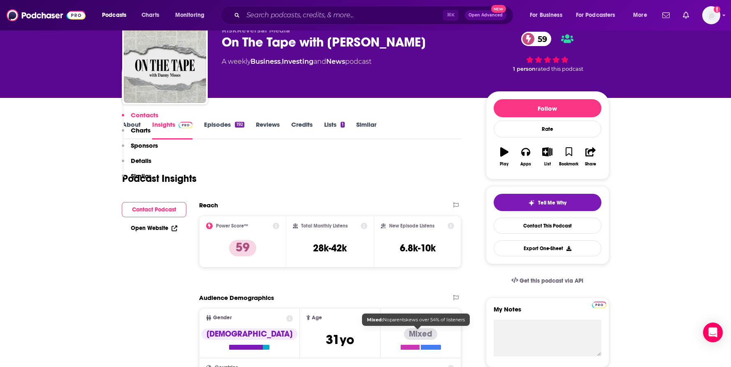
scroll to position [0, 0]
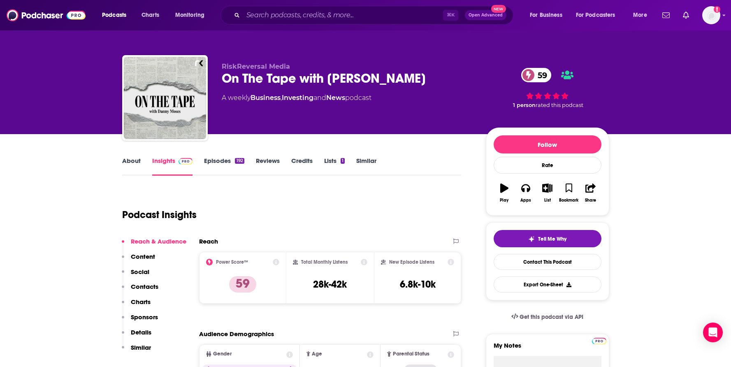
click at [298, 76] on div "On The Tape with [PERSON_NAME] 59" at bounding box center [347, 78] width 251 height 16
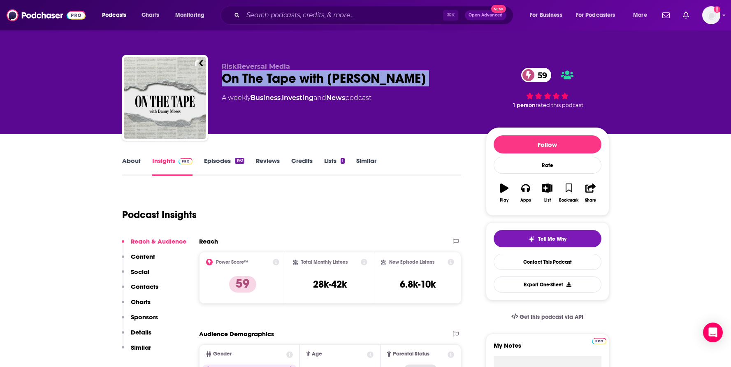
click at [298, 76] on div "On The Tape with [PERSON_NAME] 59" at bounding box center [347, 78] width 251 height 16
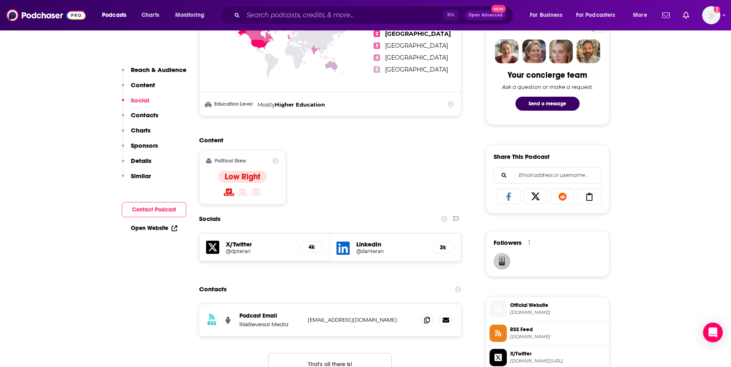
scroll to position [469, 0]
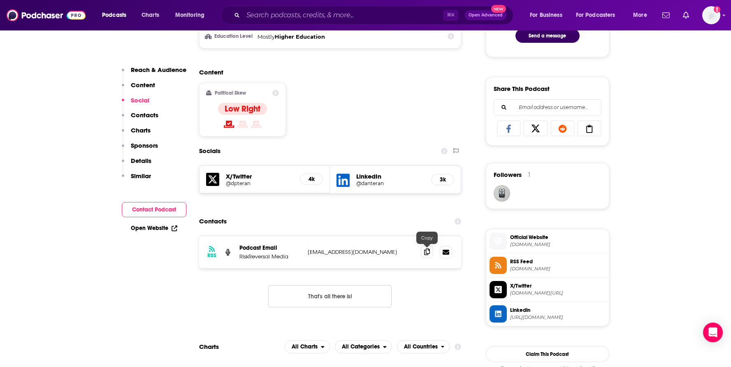
click at [422, 254] on span at bounding box center [427, 252] width 12 height 12
click at [426, 252] on icon at bounding box center [427, 251] width 6 height 7
click at [306, 180] on div "4k" at bounding box center [311, 179] width 23 height 11
click at [245, 177] on h5 "X/Twitter" at bounding box center [260, 176] width 68 height 8
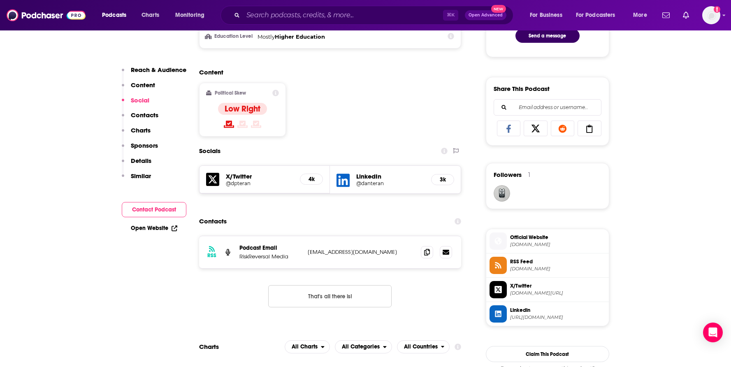
click at [244, 178] on h5 "X/Twitter" at bounding box center [260, 176] width 68 height 8
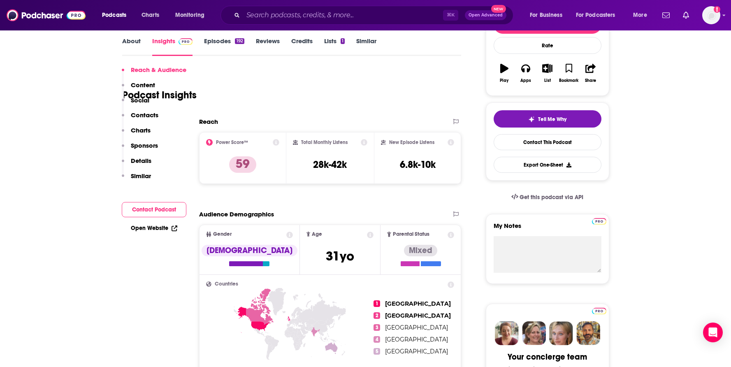
scroll to position [519, 0]
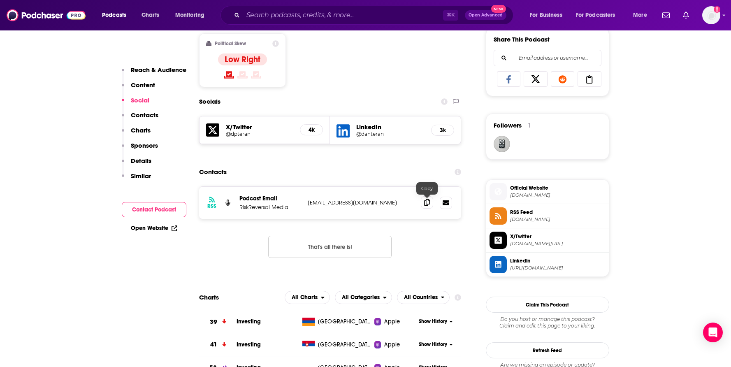
click at [424, 202] on icon at bounding box center [427, 202] width 6 height 7
click at [427, 204] on icon at bounding box center [427, 202] width 6 height 7
